Goal: Transaction & Acquisition: Purchase product/service

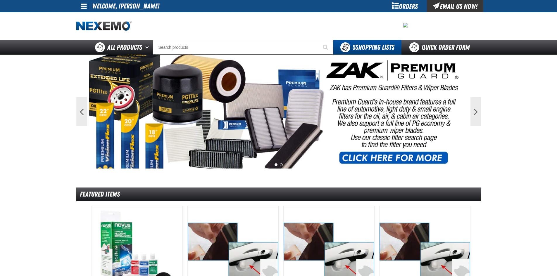
click at [403, 4] on div "Orders" at bounding box center [405, 6] width 44 height 12
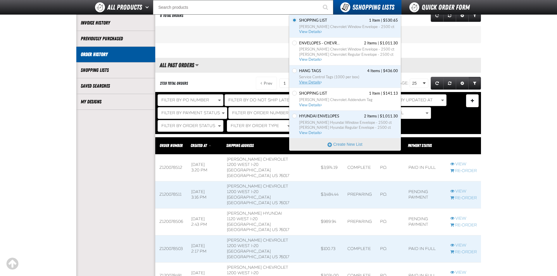
scroll to position [117, 0]
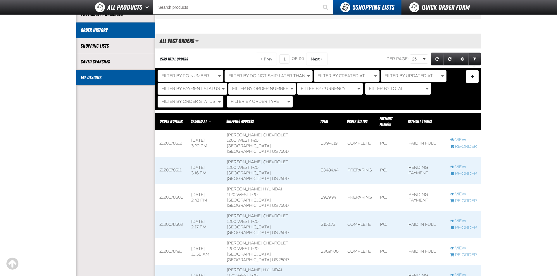
click at [94, 74] on li "My Designs" at bounding box center [115, 78] width 79 height 16
click at [104, 77] on link "My Designs" at bounding box center [116, 77] width 70 height 7
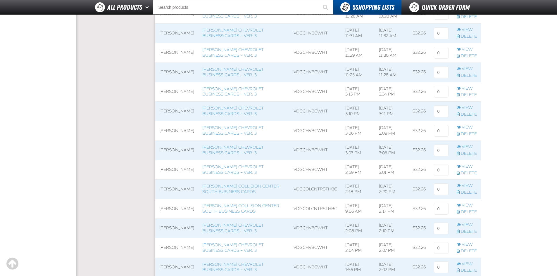
scroll to position [292, 0]
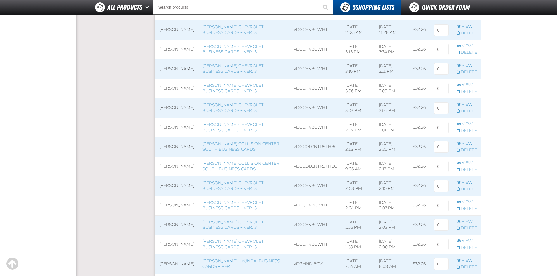
click at [251, 225] on span at bounding box center [243, 225] width 91 height 19
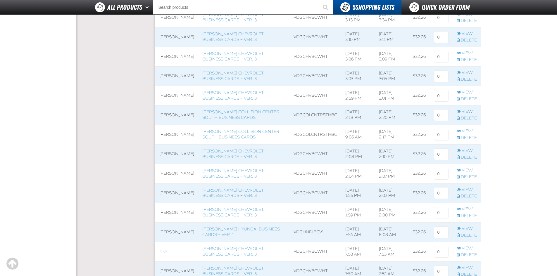
scroll to position [439, 0]
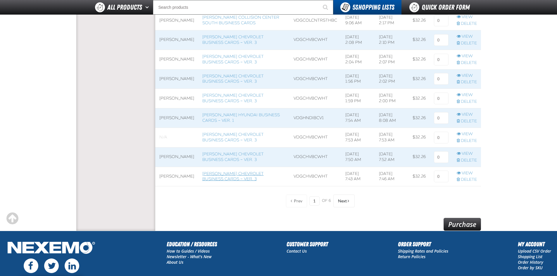
click at [247, 176] on link "Vandergriff Chevrolet Business Cards – Ver. 3" at bounding box center [232, 176] width 61 height 11
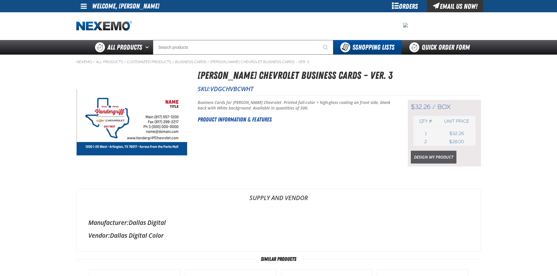
click at [425, 156] on link "Design My Product" at bounding box center [434, 157] width 46 height 13
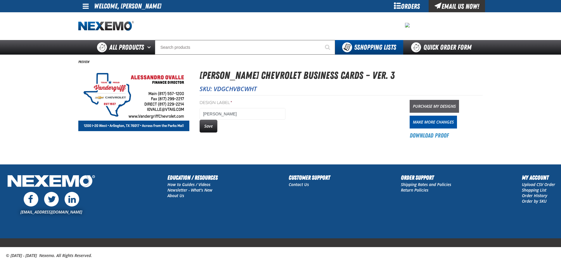
click at [425, 106] on link "Purchase My Designs" at bounding box center [434, 106] width 49 height 13
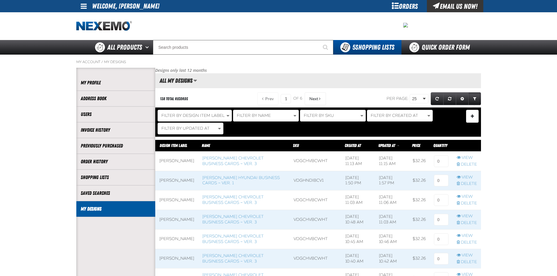
scroll to position [0, 0]
click at [439, 162] on input at bounding box center [441, 162] width 15 height 12
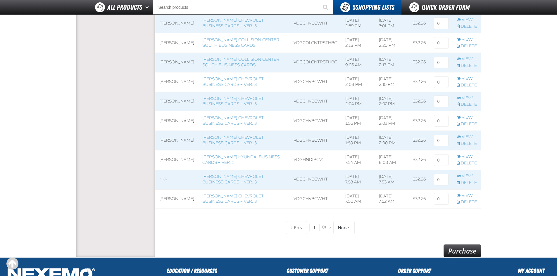
scroll to position [497, 0]
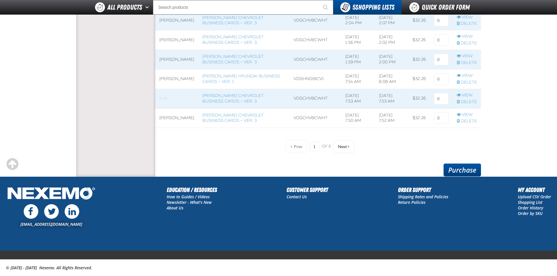
type input "1"
click at [468, 169] on link "Purchase" at bounding box center [462, 170] width 37 height 13
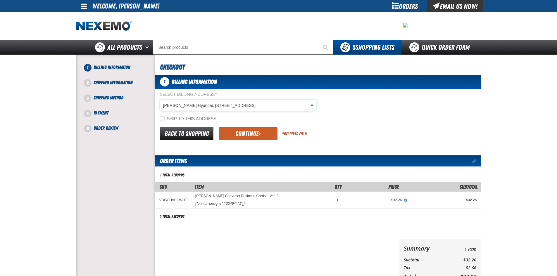
click at [263, 108] on body "Skip to Main Content Staging Site 5.1 Upgrade Site My Account My Account Suppor…" at bounding box center [278, 200] width 557 height 401
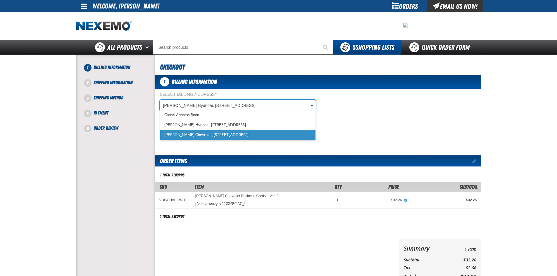
scroll to position [0, 3]
select select "a_257"
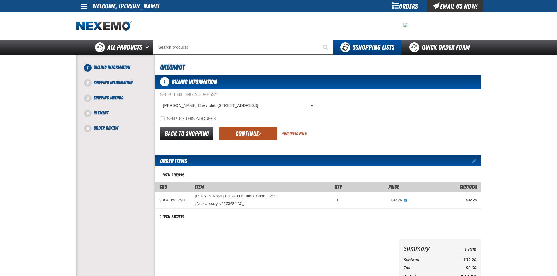
click at [248, 131] on button "Continue" at bounding box center [248, 133] width 58 height 13
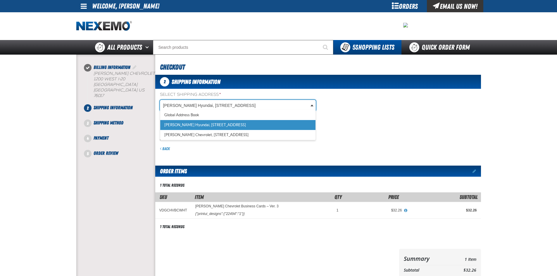
click at [223, 106] on body "Skip to Main Content Staging Site 5.1 Upgrade Site My Account My Account Suppor…" at bounding box center [278, 205] width 557 height 411
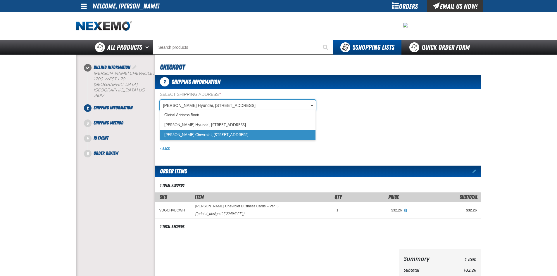
select select "a_257"
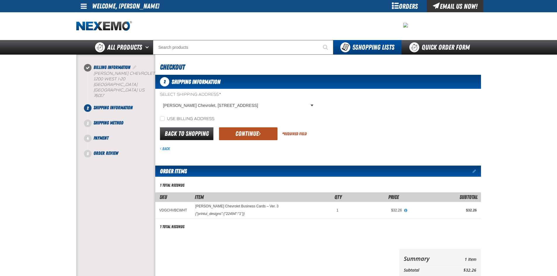
click at [250, 135] on button "Continue" at bounding box center [248, 133] width 58 height 13
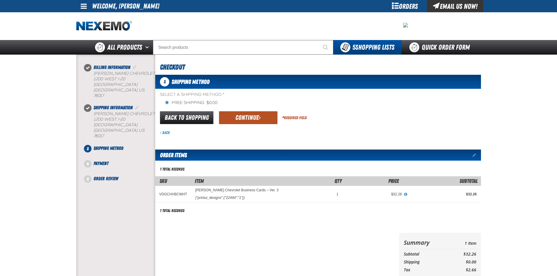
click at [247, 119] on button "Continue" at bounding box center [248, 117] width 58 height 13
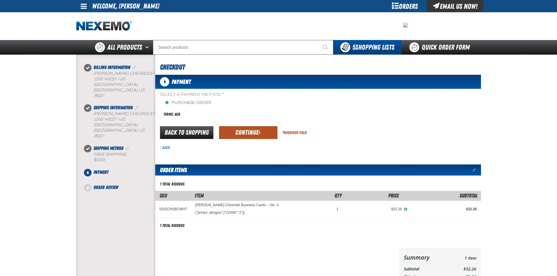
click at [244, 132] on button "Continue" at bounding box center [248, 132] width 58 height 13
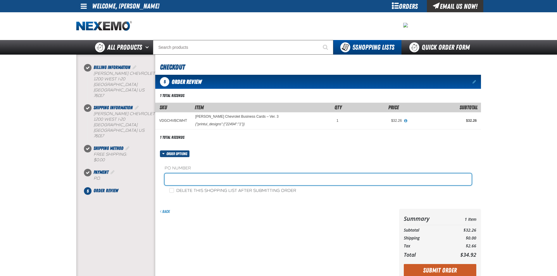
click at [227, 177] on input "text" at bounding box center [318, 180] width 307 height 12
type input "OVALLE"
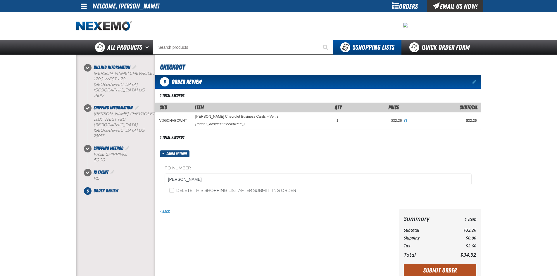
click at [429, 267] on button "Submit Order" at bounding box center [440, 270] width 73 height 13
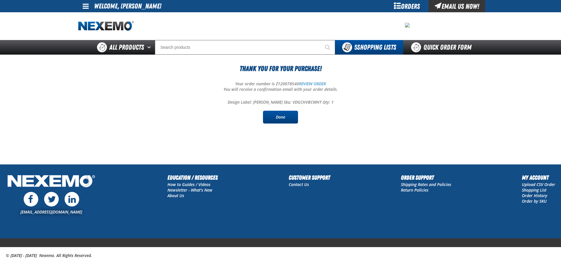
click at [286, 120] on link "Done" at bounding box center [280, 117] width 35 height 13
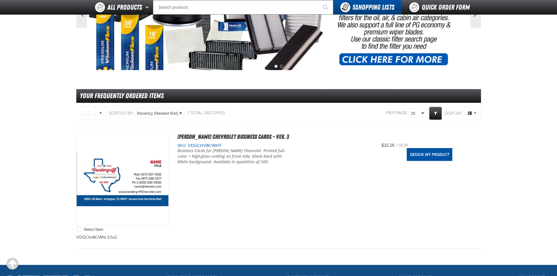
scroll to position [88, 0]
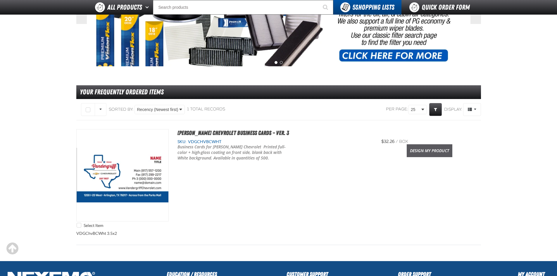
click at [418, 150] on link "Design My Product" at bounding box center [430, 150] width 46 height 13
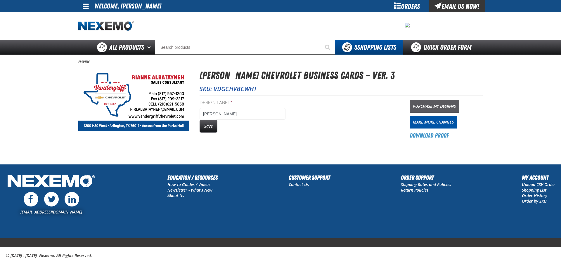
click at [426, 108] on link "Purchase My Designs" at bounding box center [434, 106] width 49 height 13
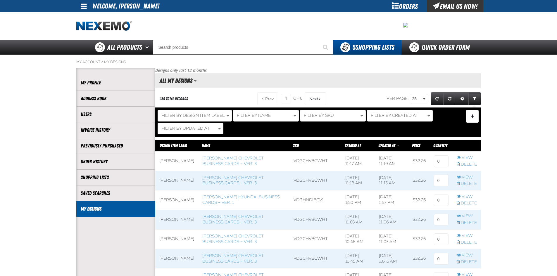
scroll to position [0, 0]
click at [440, 163] on input at bounding box center [441, 162] width 15 height 12
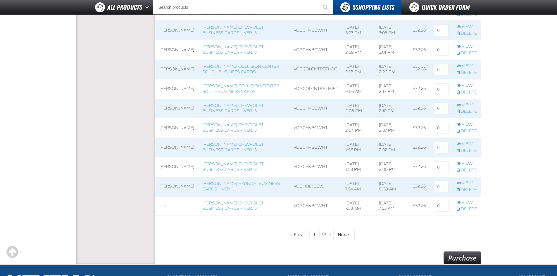
scroll to position [497, 0]
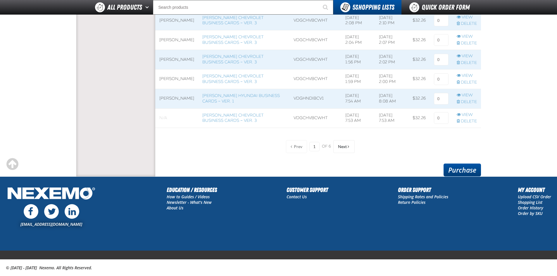
type input "1"
click at [450, 171] on link "Purchase" at bounding box center [462, 170] width 37 height 13
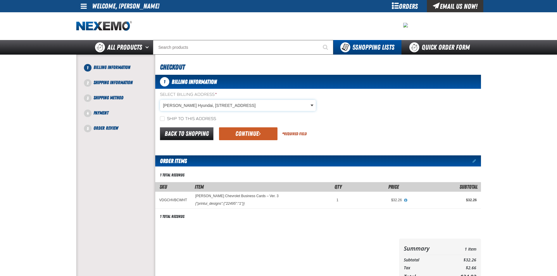
click at [249, 106] on body "Skip to Main Content Staging Site 5.1 Upgrade Site My Account My Account Suppor…" at bounding box center [278, 200] width 557 height 401
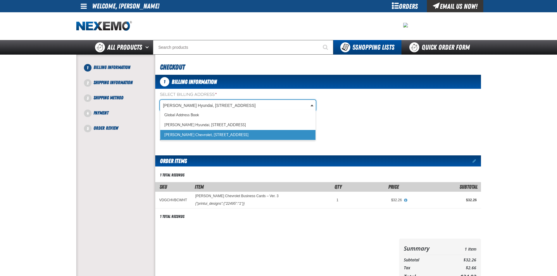
select select "a_257"
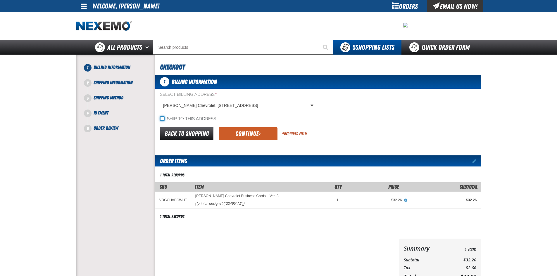
click at [161, 119] on input "Ship to this address" at bounding box center [162, 118] width 5 height 5
checkbox input "true"
click at [225, 136] on button "Continue" at bounding box center [248, 133] width 58 height 13
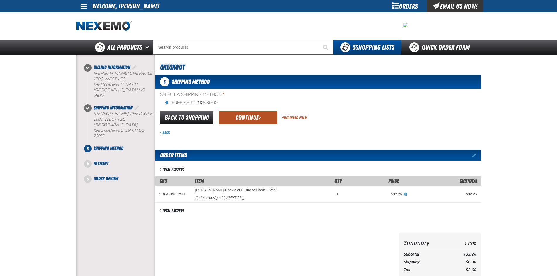
click at [232, 121] on button "Continue" at bounding box center [248, 117] width 58 height 13
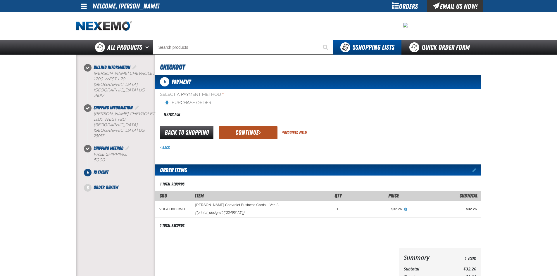
click at [234, 132] on button "Continue" at bounding box center [248, 132] width 58 height 13
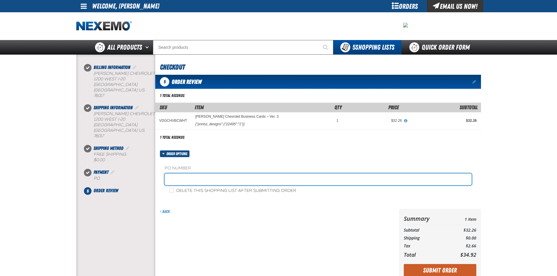
click at [189, 181] on input "text" at bounding box center [318, 180] width 307 height 12
type input "ALBATAYNEH"
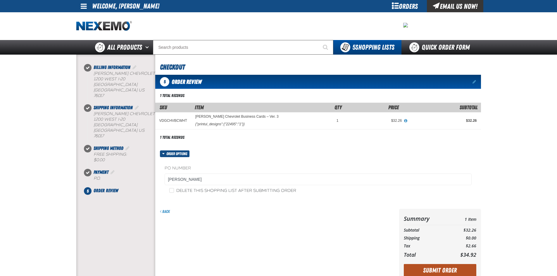
click at [430, 272] on button "Submit Order" at bounding box center [440, 270] width 73 height 13
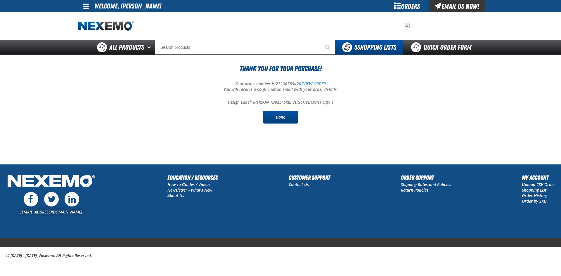
click at [287, 120] on link "Done" at bounding box center [280, 117] width 35 height 13
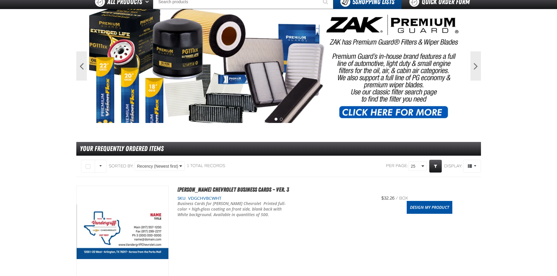
scroll to position [117, 0]
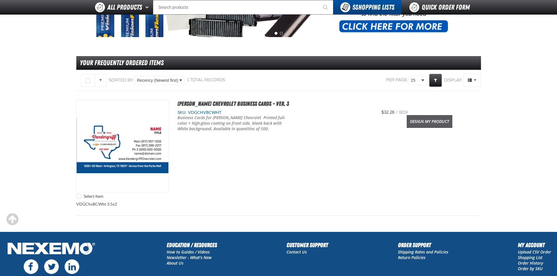
click at [428, 120] on link "Design My Product" at bounding box center [430, 121] width 46 height 13
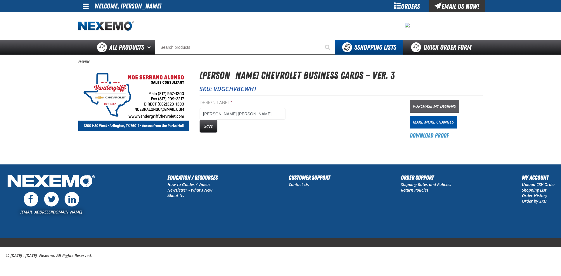
click at [435, 105] on link "Purchase My Designs" at bounding box center [434, 106] width 49 height 13
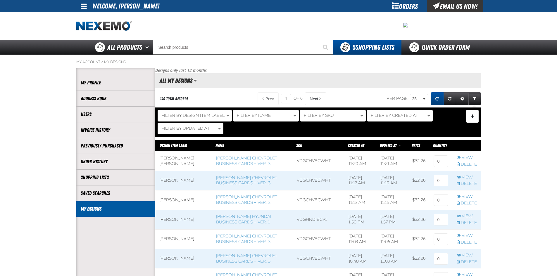
scroll to position [0, 0]
click at [440, 165] on input at bounding box center [441, 162] width 15 height 12
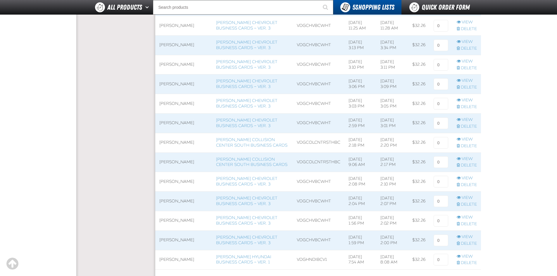
scroll to position [497, 0]
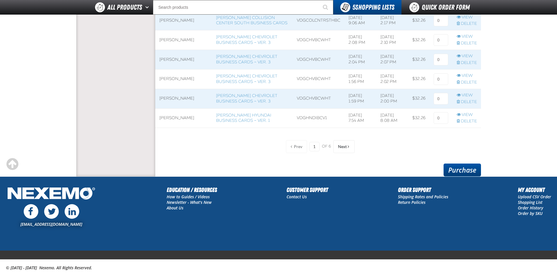
type input "1"
click at [469, 167] on link "Purchase" at bounding box center [462, 170] width 37 height 13
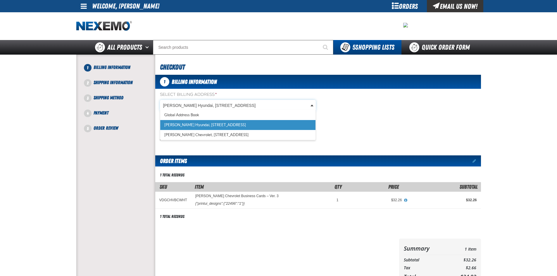
click at [247, 106] on body "Skip to Main Content Staging Site 5.1 Upgrade Site My Account My Account Suppor…" at bounding box center [278, 200] width 557 height 401
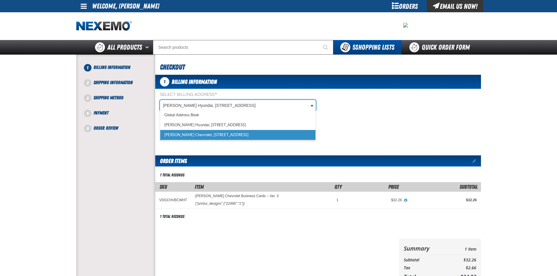
select select "a_257"
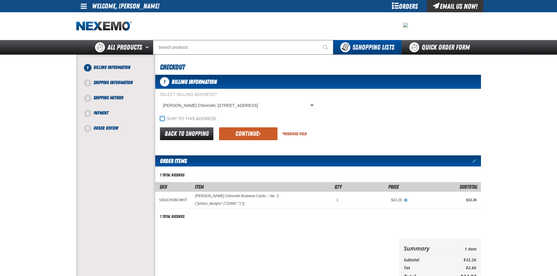
click at [161, 119] on input "Ship to this address" at bounding box center [162, 118] width 5 height 5
checkbox input "true"
click at [241, 132] on button "Continue" at bounding box center [248, 133] width 58 height 13
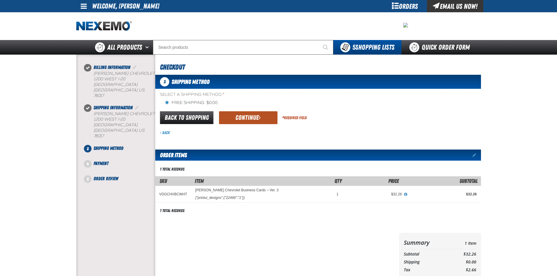
click at [230, 118] on button "Continue" at bounding box center [248, 117] width 58 height 13
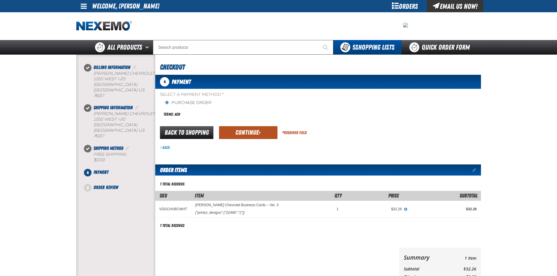
click at [238, 131] on button "Continue" at bounding box center [248, 132] width 58 height 13
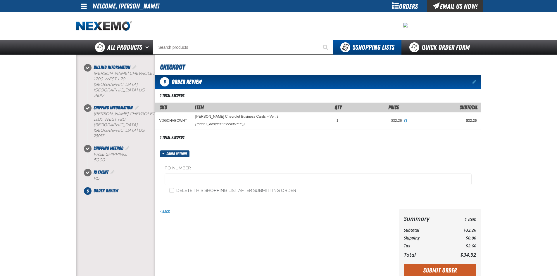
click at [201, 221] on div "Back" at bounding box center [276, 245] width 242 height 73
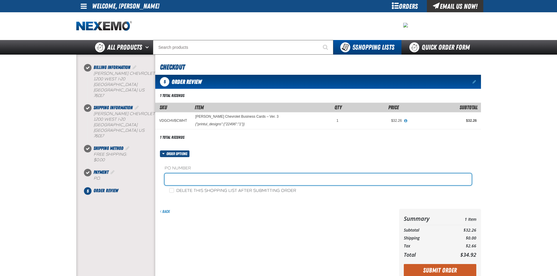
click at [201, 183] on input "text" at bounding box center [318, 180] width 307 height 12
type input "ALONSO"
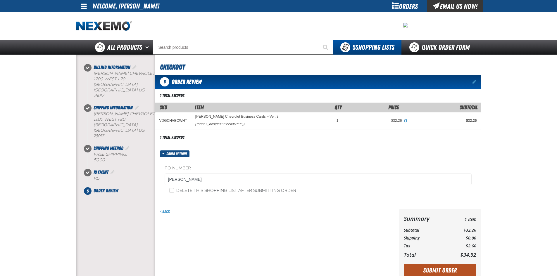
click at [421, 266] on button "Submit Order" at bounding box center [440, 270] width 73 height 13
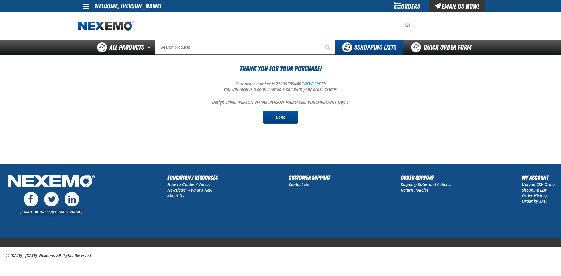
click at [288, 118] on link "Done" at bounding box center [280, 117] width 35 height 13
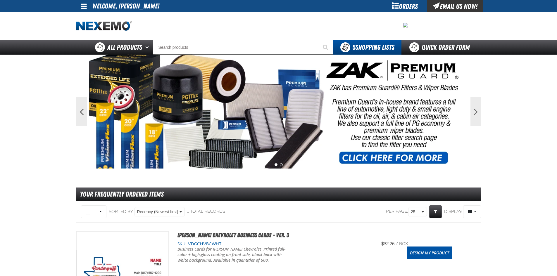
click at [392, 4] on div "Orders" at bounding box center [405, 6] width 44 height 12
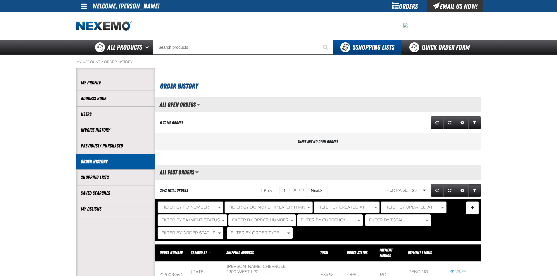
scroll to position [0, 0]
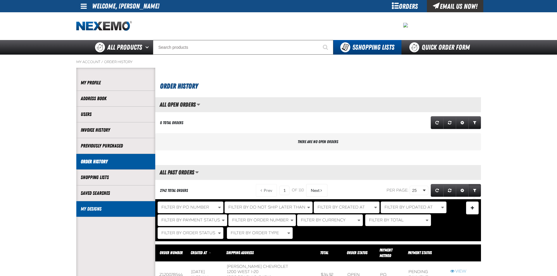
click at [100, 209] on link "My Designs" at bounding box center [116, 209] width 70 height 7
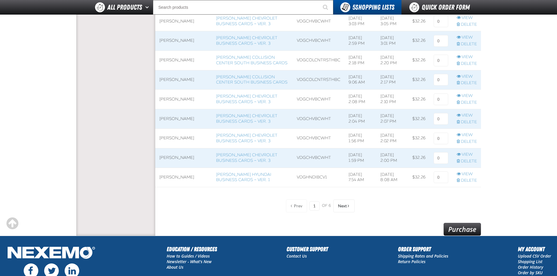
scroll to position [439, 0]
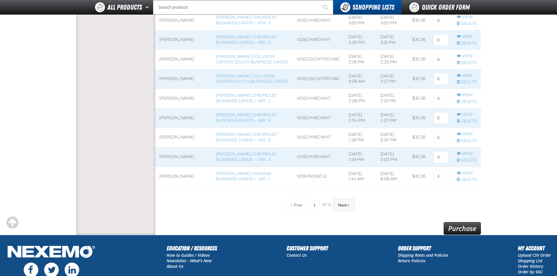
click at [341, 206] on span "Next" at bounding box center [342, 205] width 9 height 5
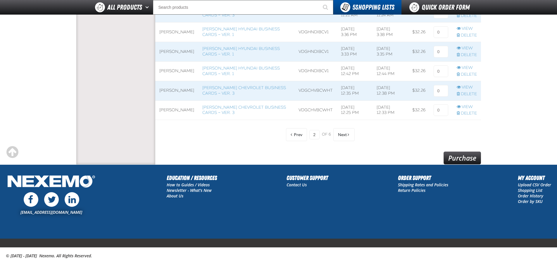
scroll to position [505, 0]
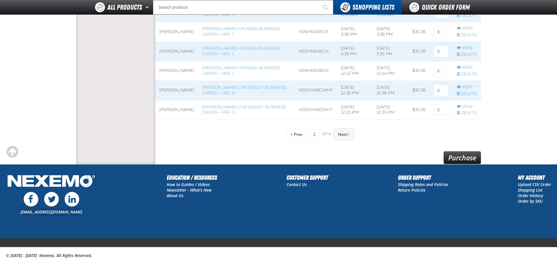
click at [339, 137] on button "Next" at bounding box center [343, 134] width 21 height 13
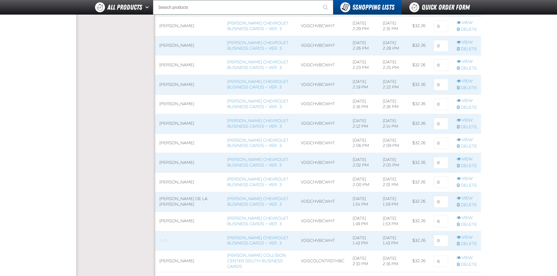
scroll to position [447, 0]
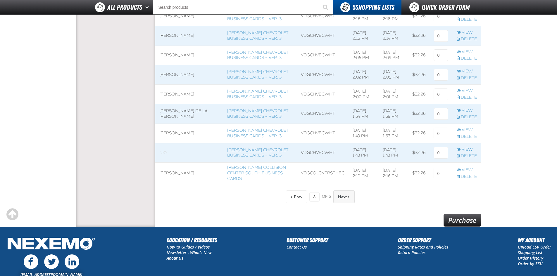
click at [339, 198] on span "Next" at bounding box center [342, 197] width 9 height 5
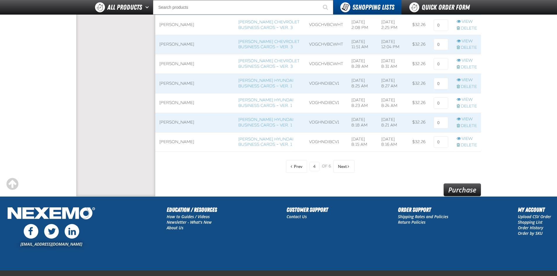
scroll to position [476, 0]
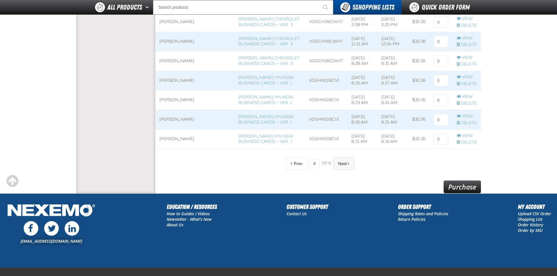
click at [344, 164] on span "Next" at bounding box center [342, 163] width 9 height 5
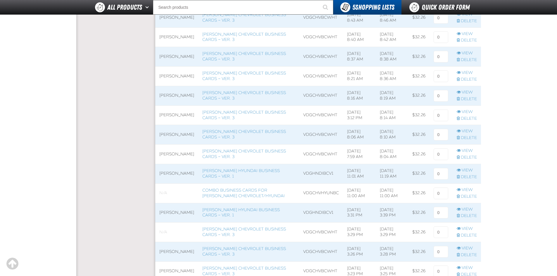
scroll to position [418, 0]
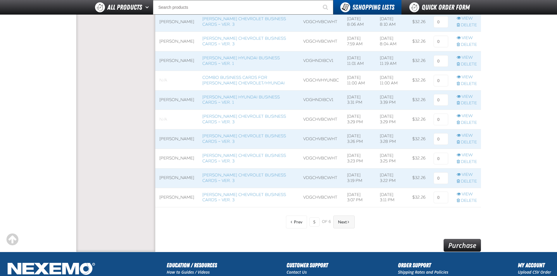
click at [345, 220] on span "Next" at bounding box center [342, 222] width 9 height 5
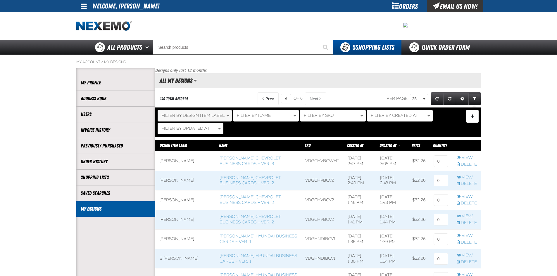
click at [207, 115] on span "Filter By Design Item Label" at bounding box center [192, 115] width 63 height 5
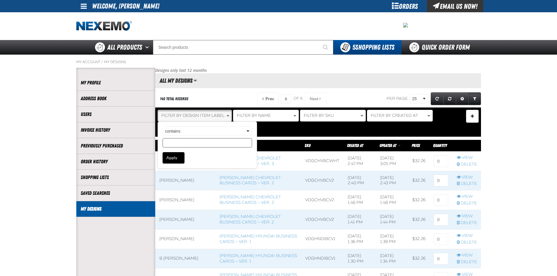
click at [183, 145] on input "Design Item Label filter value" at bounding box center [207, 142] width 89 height 9
type input "MELTERICK DAVIS"
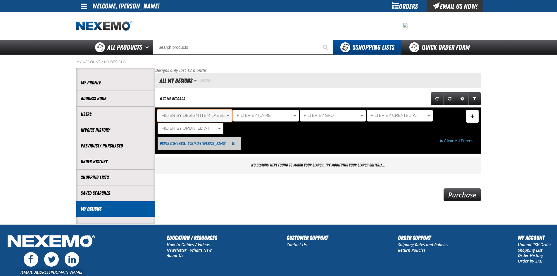
click at [193, 115] on span "Filter By Design Item Label" at bounding box center [192, 115] width 63 height 5
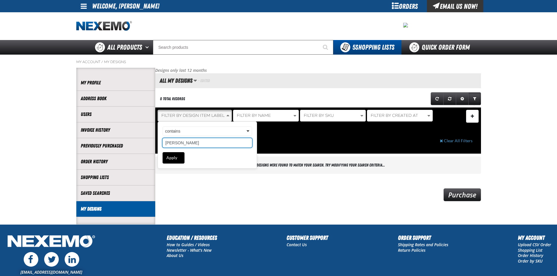
click at [189, 142] on input "[PERSON_NAME]" at bounding box center [207, 142] width 89 height 9
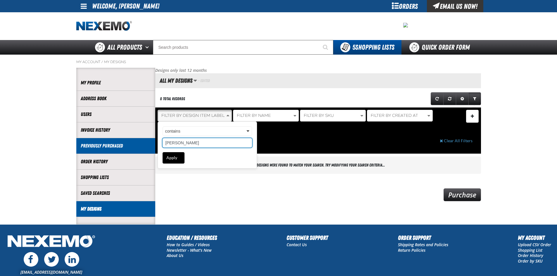
drag, startPoint x: 189, startPoint y: 142, endPoint x: 106, endPoint y: 139, distance: 83.4
click at [108, 138] on div "My Account / My Designs Account" at bounding box center [278, 140] width 409 height 170
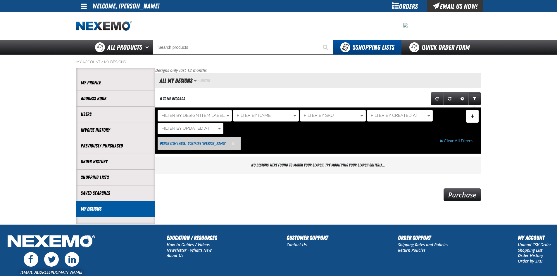
click at [233, 144] on span "Reset Design Item Label Filter" at bounding box center [233, 144] width 3 height 4
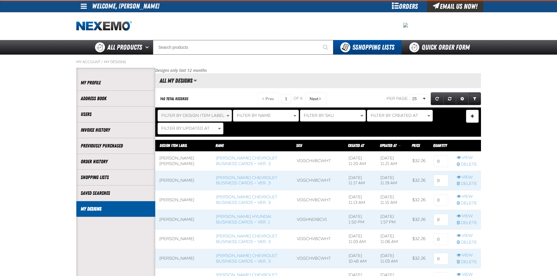
scroll to position [508, 326]
click at [204, 115] on span "Filter By Design Item Label" at bounding box center [192, 115] width 63 height 5
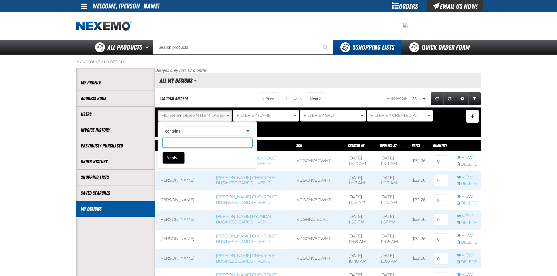
click at [190, 144] on input "Design Item Label filter value" at bounding box center [207, 142] width 89 height 9
type input "DAVIS"
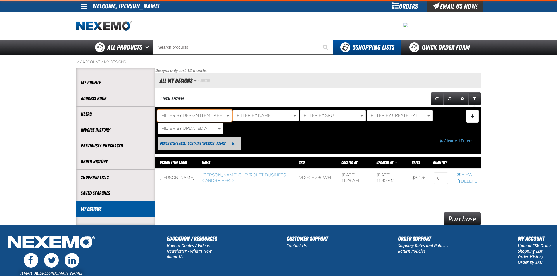
scroll to position [41, 326]
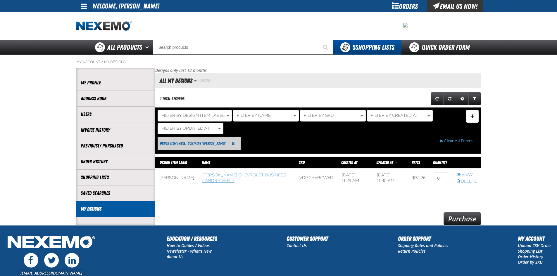
click at [218, 182] on link "[PERSON_NAME] Chevrolet Business Cards – Ver. 3" at bounding box center [244, 178] width 84 height 11
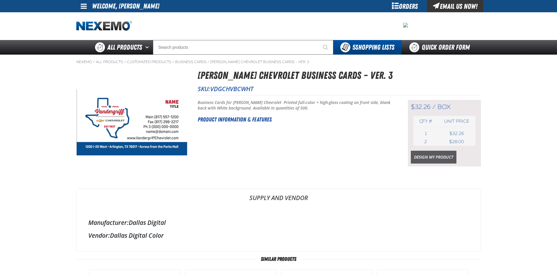
click at [435, 157] on link "Design My Product" at bounding box center [434, 157] width 46 height 13
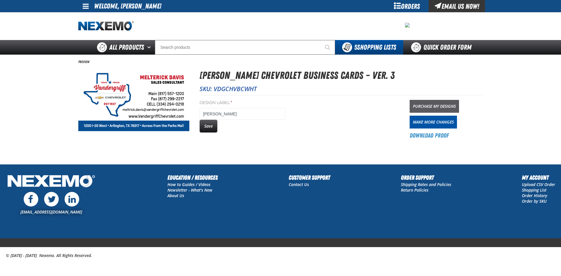
click at [430, 104] on link "Purchase My Designs" at bounding box center [434, 106] width 49 height 13
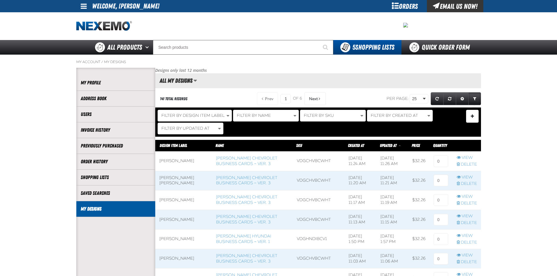
scroll to position [0, 0]
click at [434, 161] on input at bounding box center [441, 162] width 15 height 12
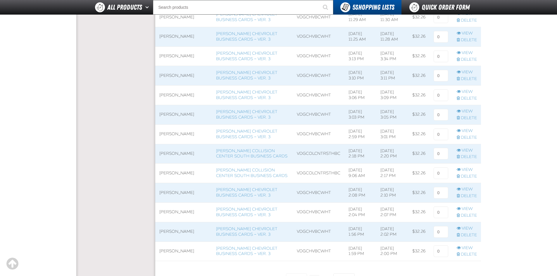
scroll to position [497, 0]
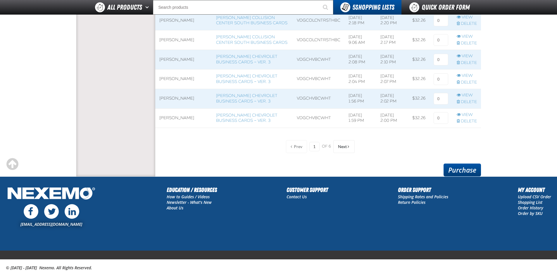
type input "1"
click at [471, 171] on link "Purchase" at bounding box center [462, 170] width 37 height 13
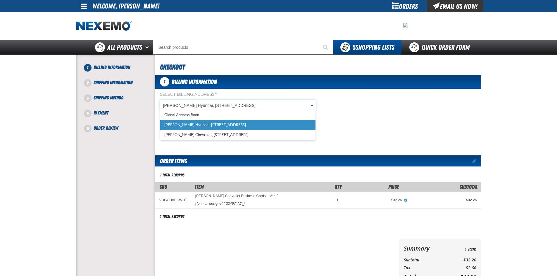
click at [219, 107] on body "Skip to Main Content Staging Site 5.1 Upgrade Site My Account My Account Suppor…" at bounding box center [278, 200] width 557 height 401
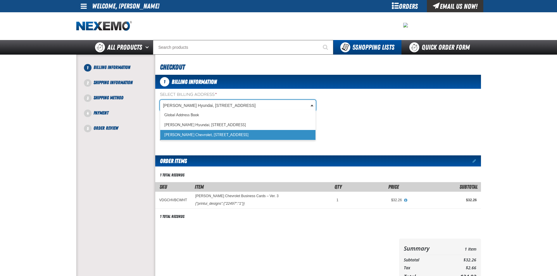
scroll to position [0, 3]
select select "a_257"
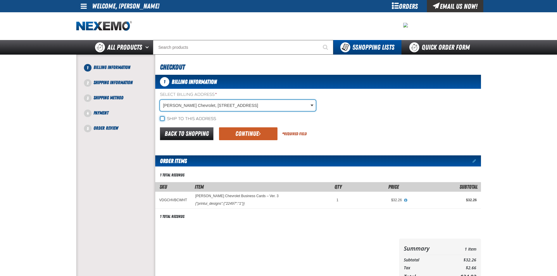
click at [163, 118] on input "Ship to this address" at bounding box center [162, 118] width 5 height 5
checkbox input "true"
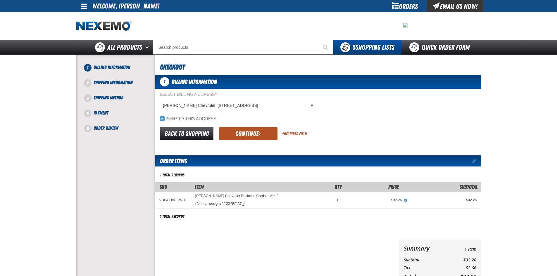
click at [236, 133] on button "Continue" at bounding box center [248, 133] width 58 height 13
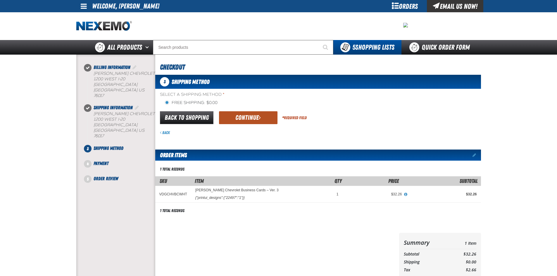
click at [236, 120] on button "Continue" at bounding box center [248, 117] width 58 height 13
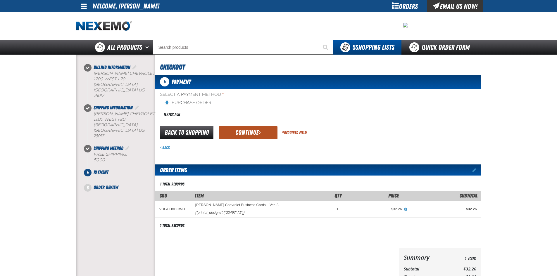
click at [244, 132] on button "Continue" at bounding box center [248, 132] width 58 height 13
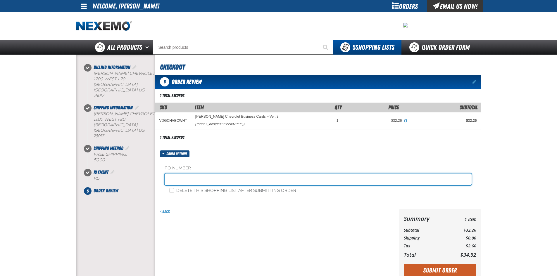
click at [221, 180] on input "text" at bounding box center [318, 180] width 307 height 12
type input "davis"
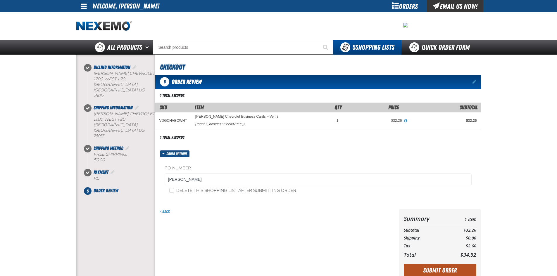
click at [449, 270] on button "Submit Order" at bounding box center [440, 270] width 73 height 13
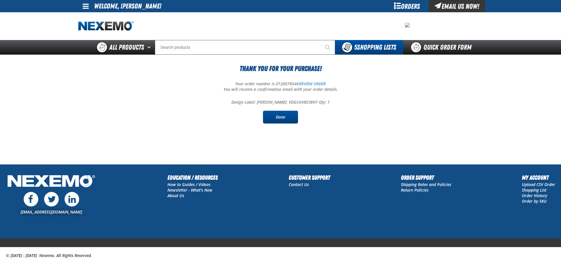
click at [286, 119] on link "Done" at bounding box center [280, 117] width 35 height 13
